Goal: Information Seeking & Learning: Learn about a topic

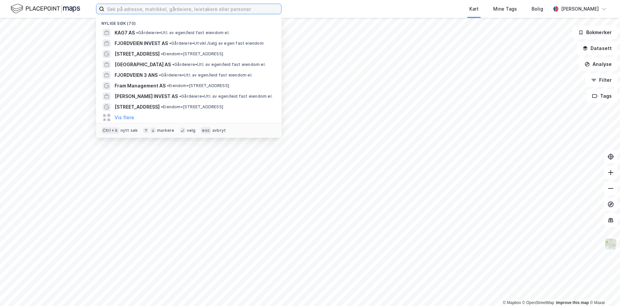
click at [167, 8] on input at bounding box center [192, 9] width 177 height 10
paste input "00915201636"
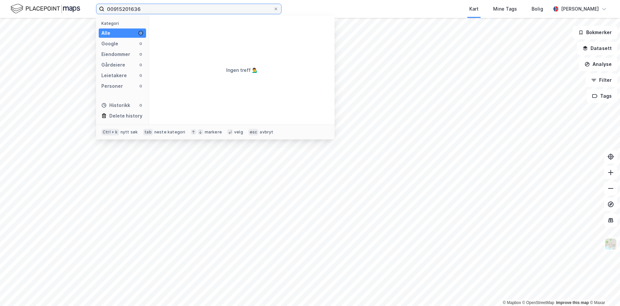
drag, startPoint x: 114, startPoint y: 8, endPoint x: 102, endPoint y: 8, distance: 11.3
click at [102, 8] on label "00915201636" at bounding box center [188, 9] width 185 height 11
type input "915201636"
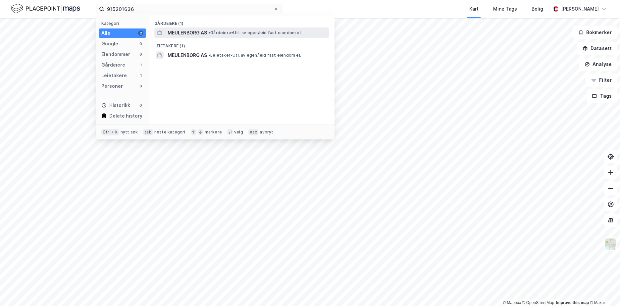
click at [218, 31] on span "• Gårdeiere • Utl. av egen/leid fast eiendom el." at bounding box center [254, 32] width 93 height 5
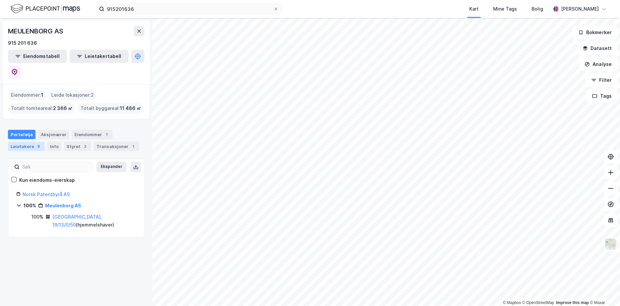
click at [36, 143] on div "9" at bounding box center [38, 146] width 7 height 7
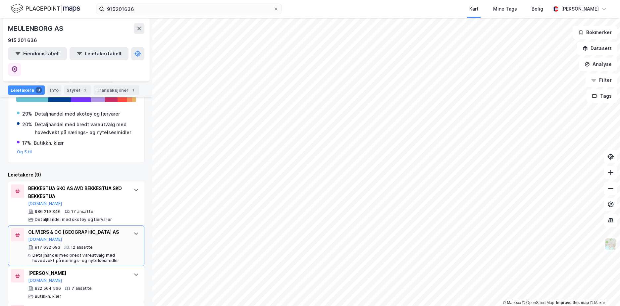
scroll to position [132, 0]
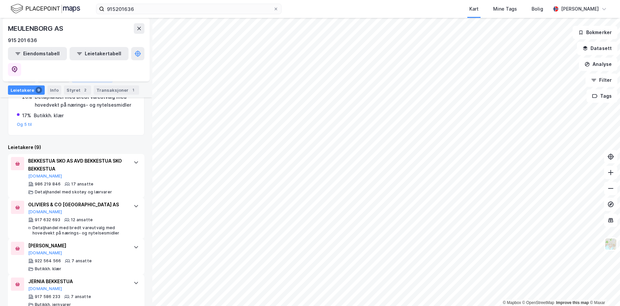
click at [82, 80] on div "Eiendommer 1" at bounding box center [92, 77] width 41 height 9
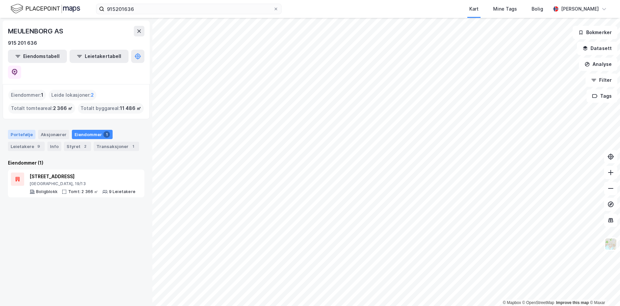
click at [18, 130] on div "Portefølje" at bounding box center [21, 134] width 27 height 9
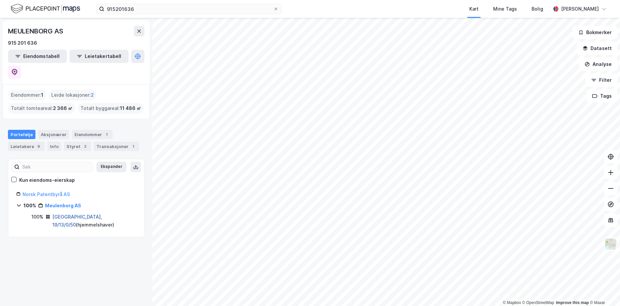
click at [73, 214] on link "[GEOGRAPHIC_DATA], 19/13/0/50" at bounding box center [77, 221] width 50 height 14
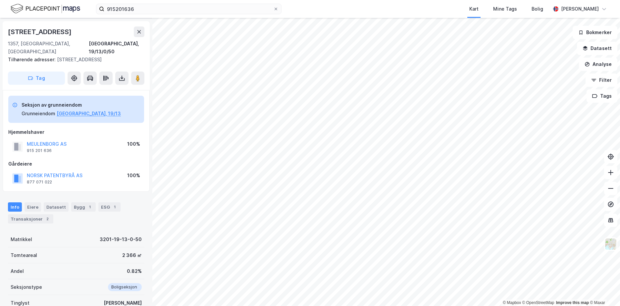
scroll to position [10, 0]
